Goal: Navigation & Orientation: Locate item on page

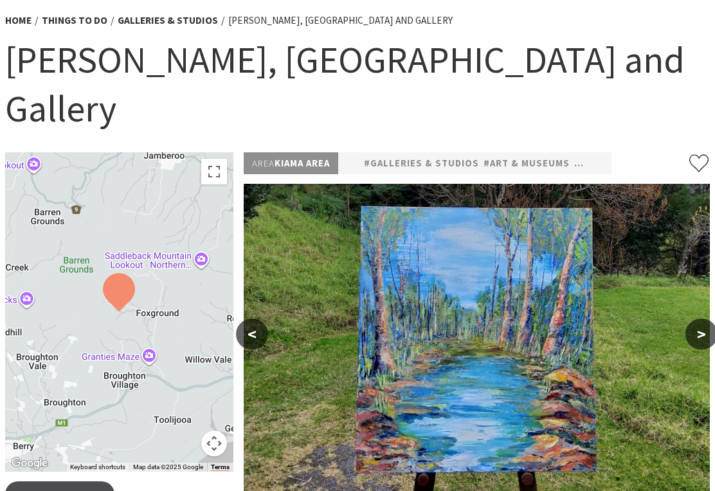
scroll to position [96, 0]
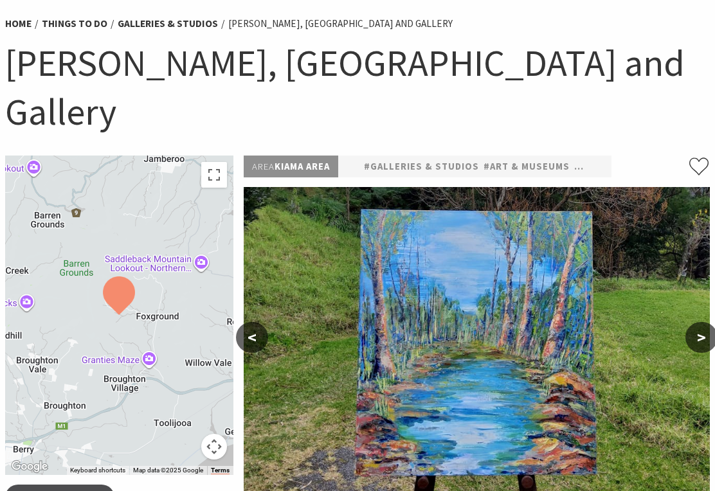
click at [701, 322] on button ">" at bounding box center [702, 337] width 32 height 31
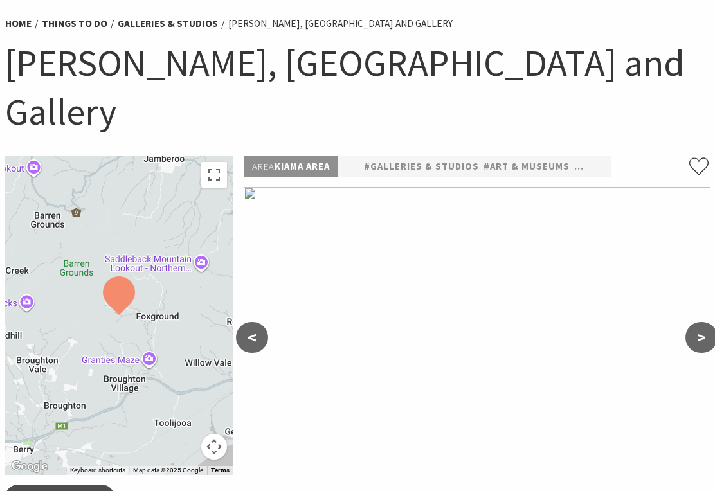
click at [699, 322] on button ">" at bounding box center [702, 337] width 32 height 31
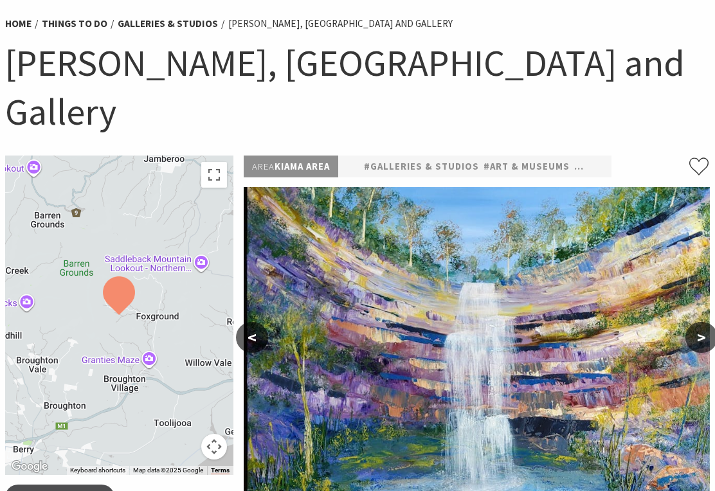
click at [699, 322] on button ">" at bounding box center [702, 337] width 32 height 31
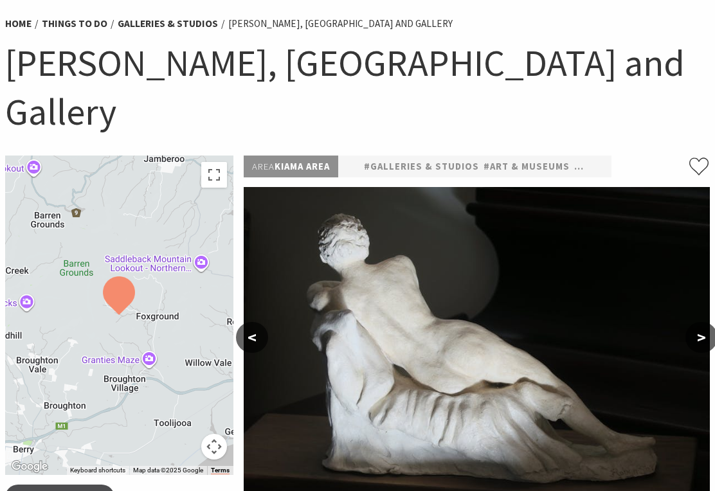
click at [702, 322] on button ">" at bounding box center [702, 337] width 32 height 31
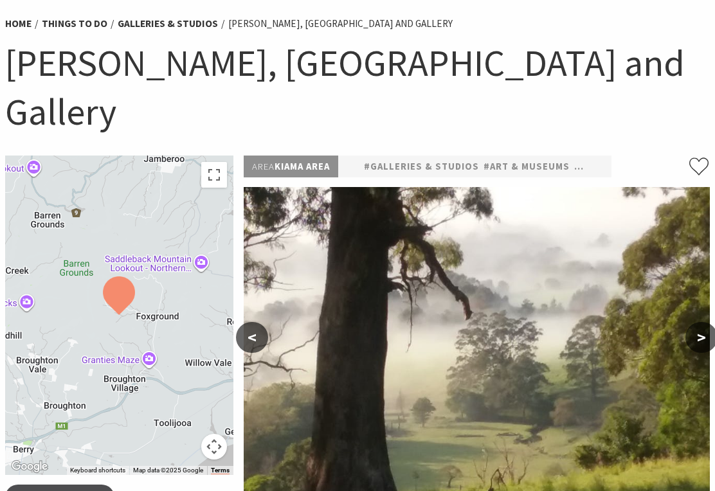
click at [707, 322] on button ">" at bounding box center [702, 337] width 32 height 31
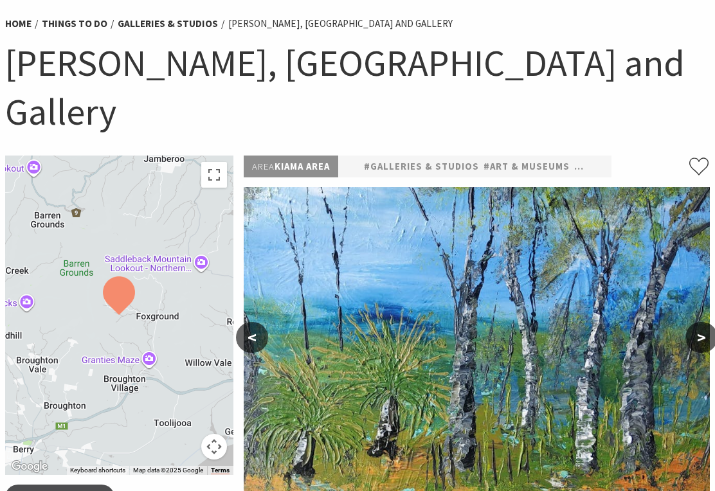
click at [700, 322] on button ">" at bounding box center [702, 337] width 32 height 31
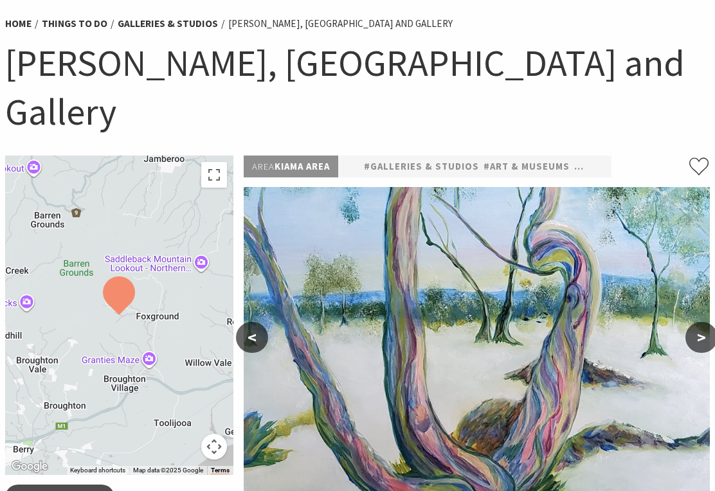
click at [699, 322] on button ">" at bounding box center [702, 337] width 32 height 31
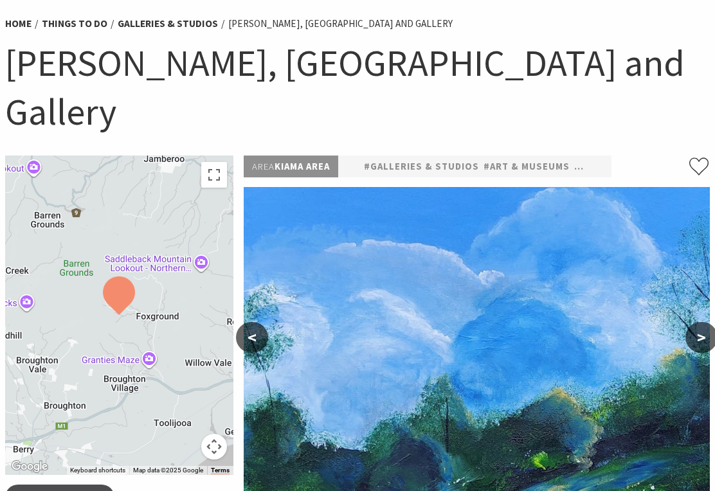
click at [696, 322] on button ">" at bounding box center [702, 337] width 32 height 31
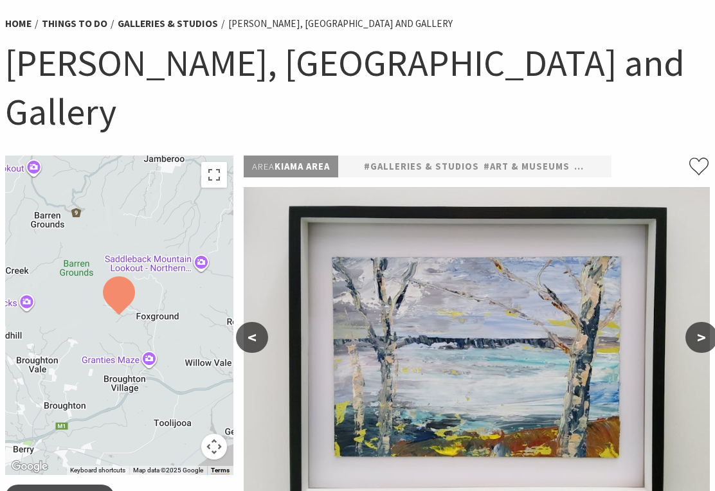
click at [704, 322] on button ">" at bounding box center [702, 337] width 32 height 31
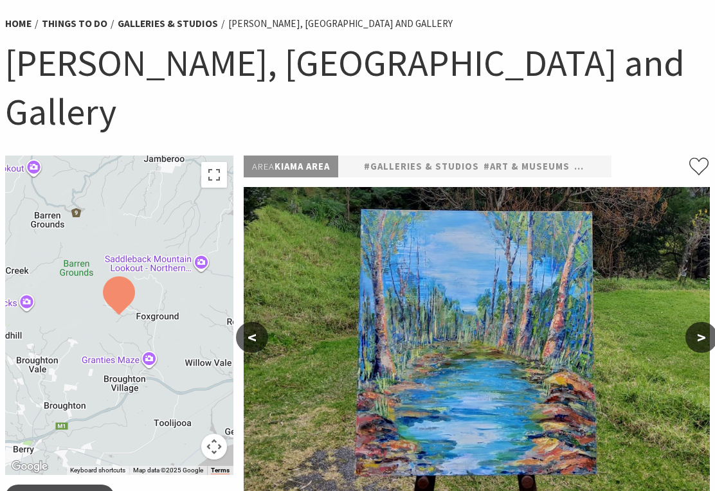
click at [700, 322] on button ">" at bounding box center [702, 337] width 32 height 31
click at [707, 322] on button ">" at bounding box center [702, 337] width 32 height 31
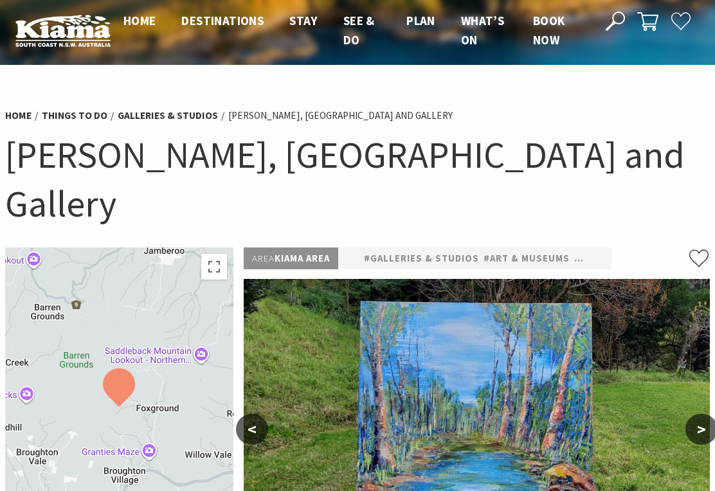
scroll to position [0, 0]
